Goal: Navigation & Orientation: Find specific page/section

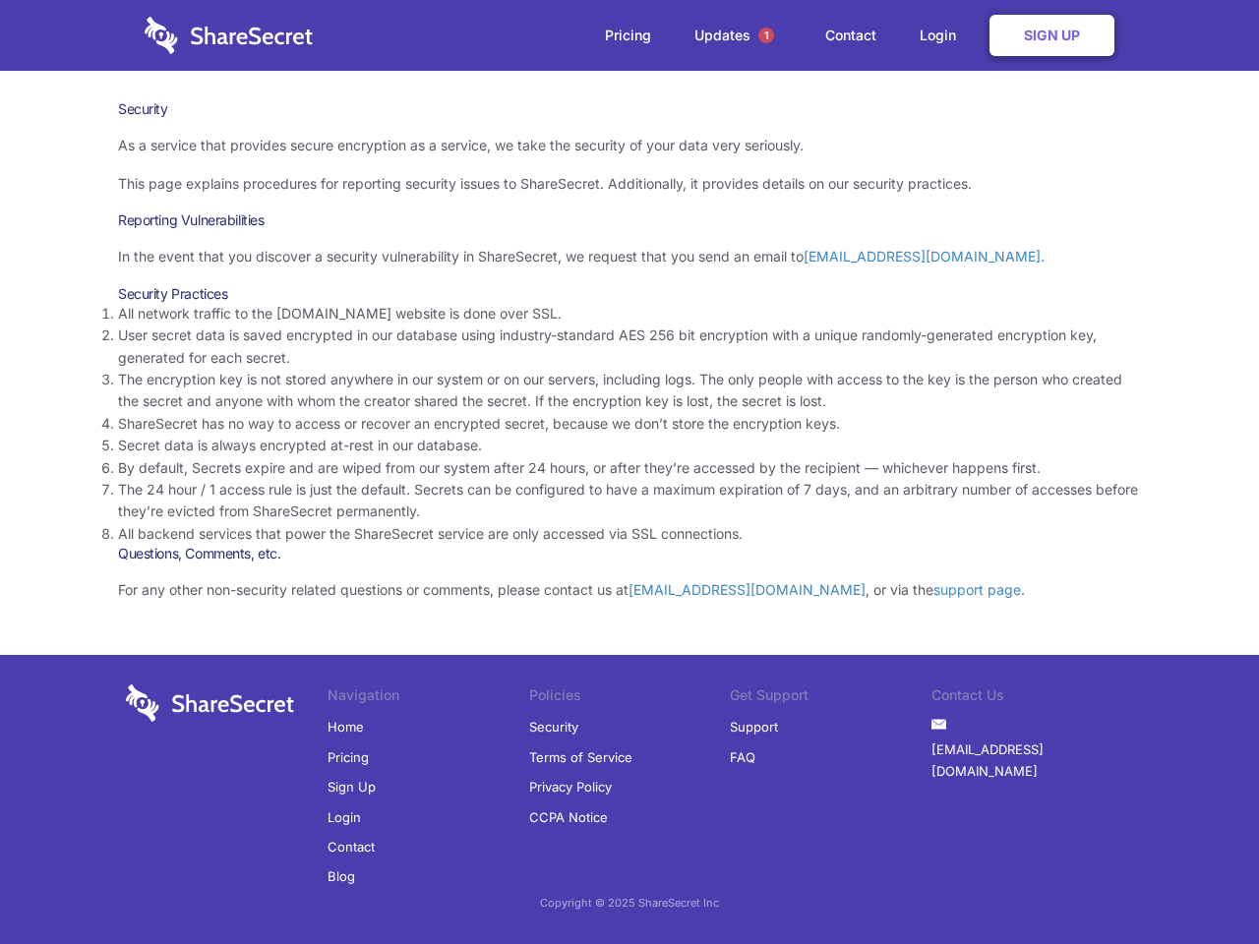
click at [629, 472] on li "By default, Secrets expire and are wiped from our system after 24 hours, or aft…" at bounding box center [629, 468] width 1023 height 22
click at [766, 35] on span "1" at bounding box center [766, 36] width 16 height 16
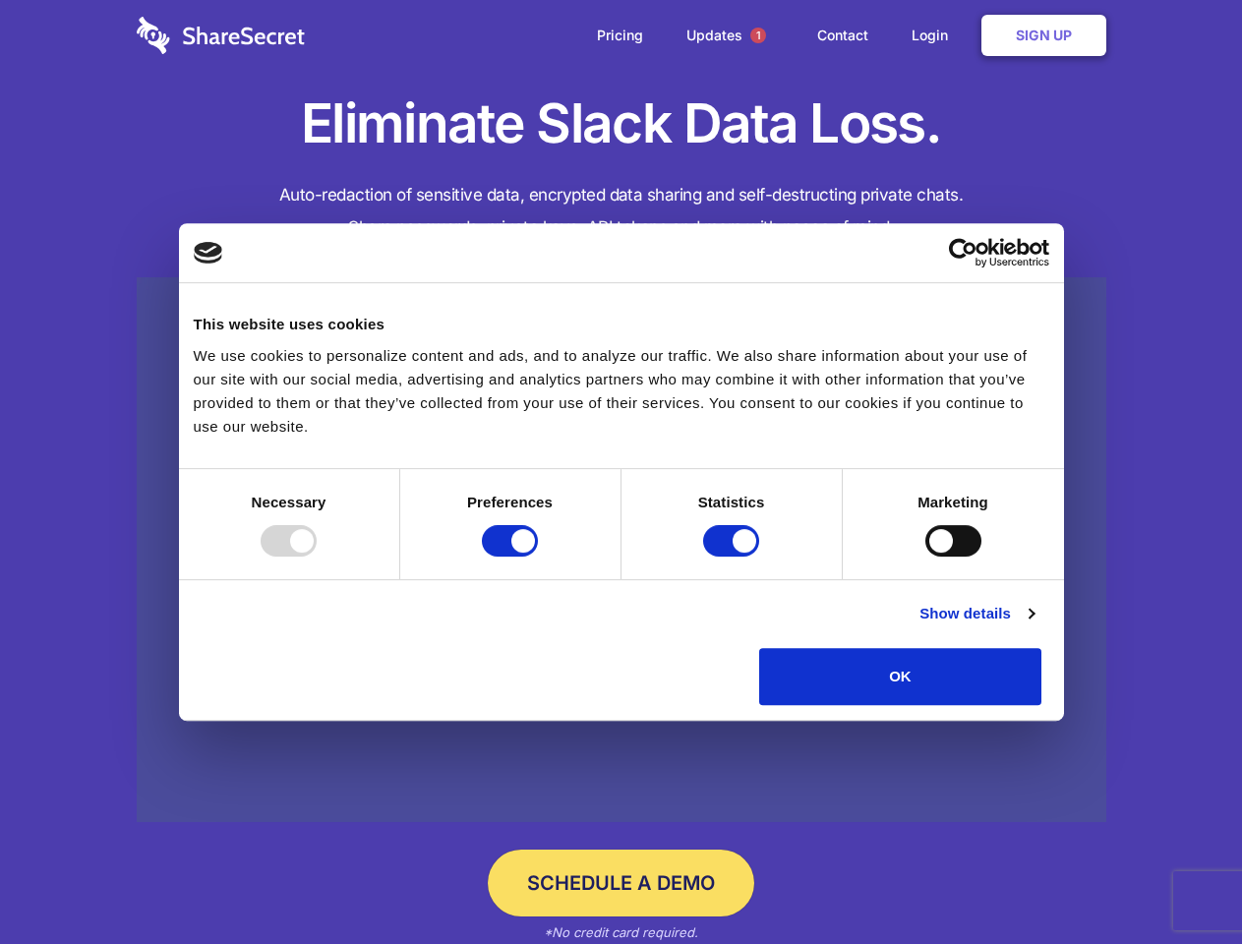
click at [317, 557] on div at bounding box center [289, 540] width 56 height 31
click at [538, 557] on input "Preferences" at bounding box center [510, 540] width 56 height 31
checkbox input "false"
click at [734, 557] on input "Statistics" at bounding box center [731, 540] width 56 height 31
checkbox input "false"
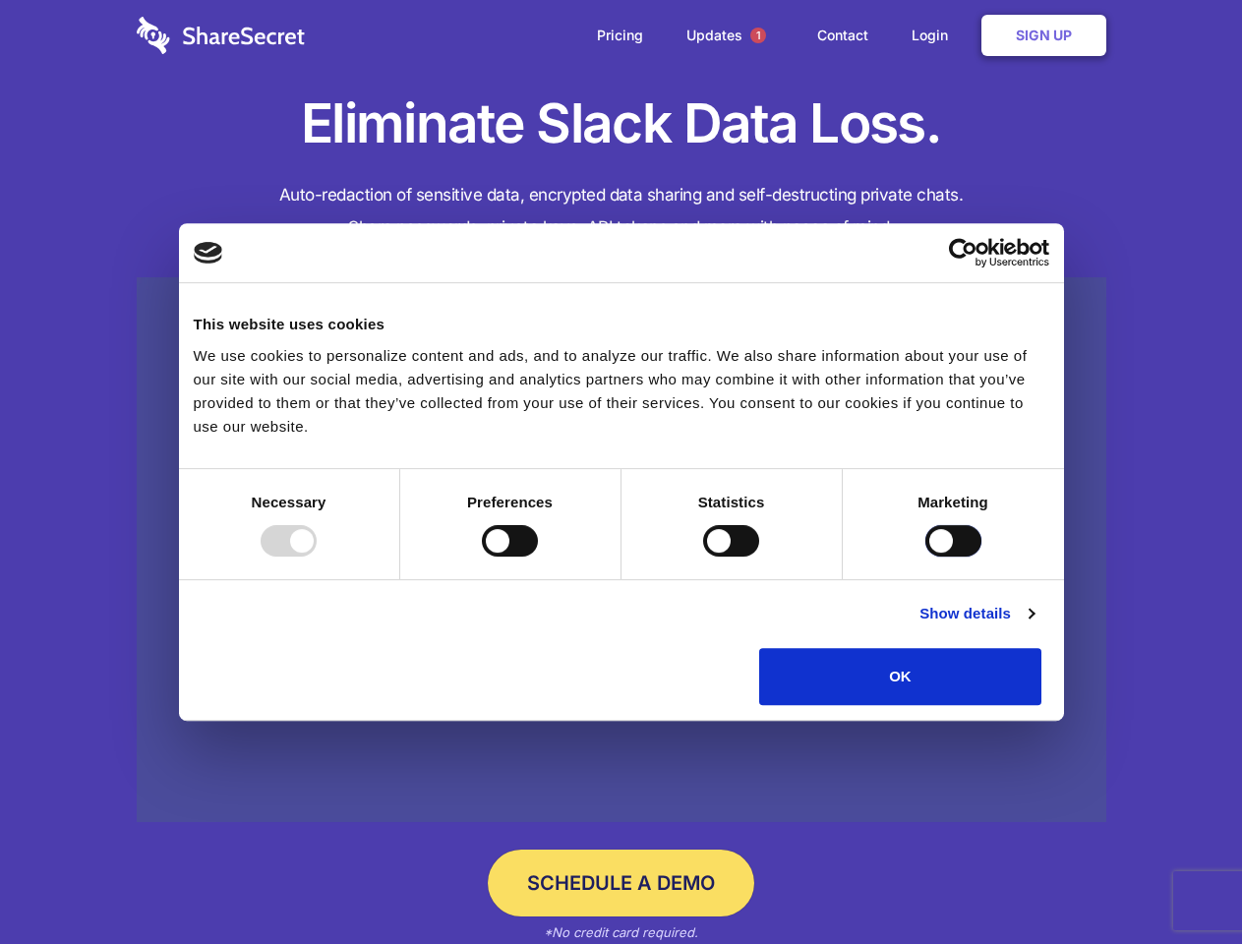
click at [925, 557] on input "Marketing" at bounding box center [953, 540] width 56 height 31
checkbox input "true"
click at [1033, 625] on link "Show details" at bounding box center [976, 614] width 114 height 24
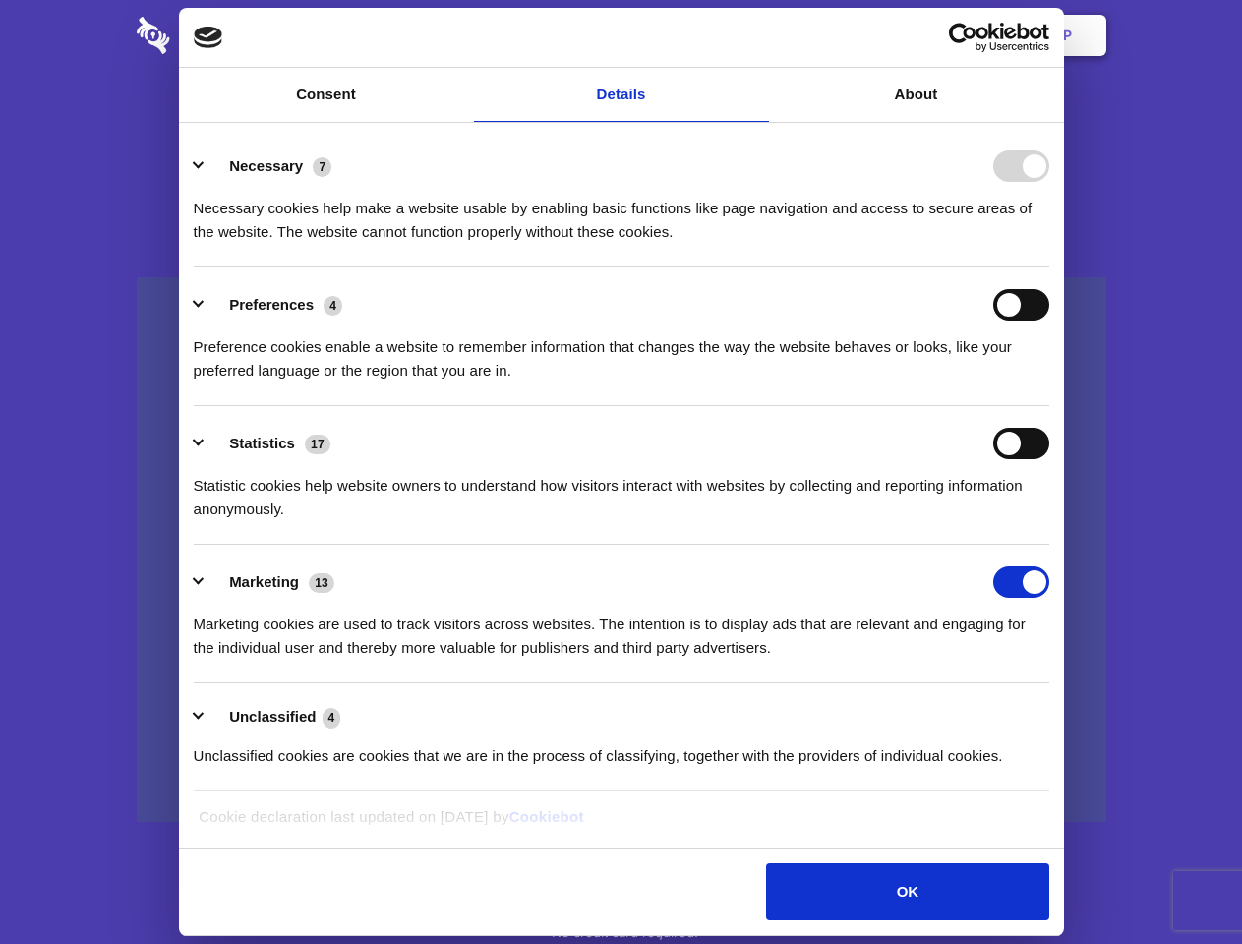
click at [1049, 267] on li "Necessary 7 Necessary cookies help make a website usable by enabling basic func…" at bounding box center [621, 198] width 855 height 139
click at [757, 35] on span "1" at bounding box center [758, 36] width 16 height 16
